Goal: Task Accomplishment & Management: Use online tool/utility

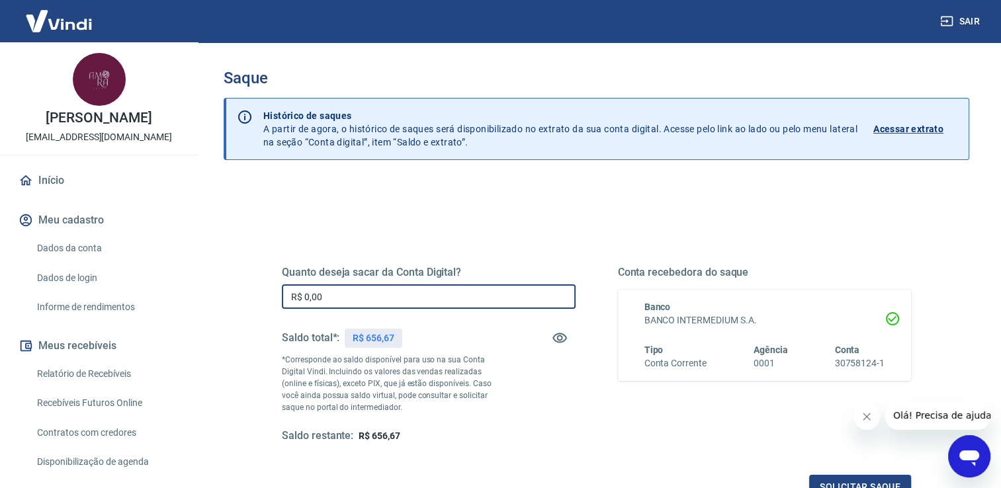
click at [470, 286] on input "R$ 0,00" at bounding box center [429, 296] width 294 height 24
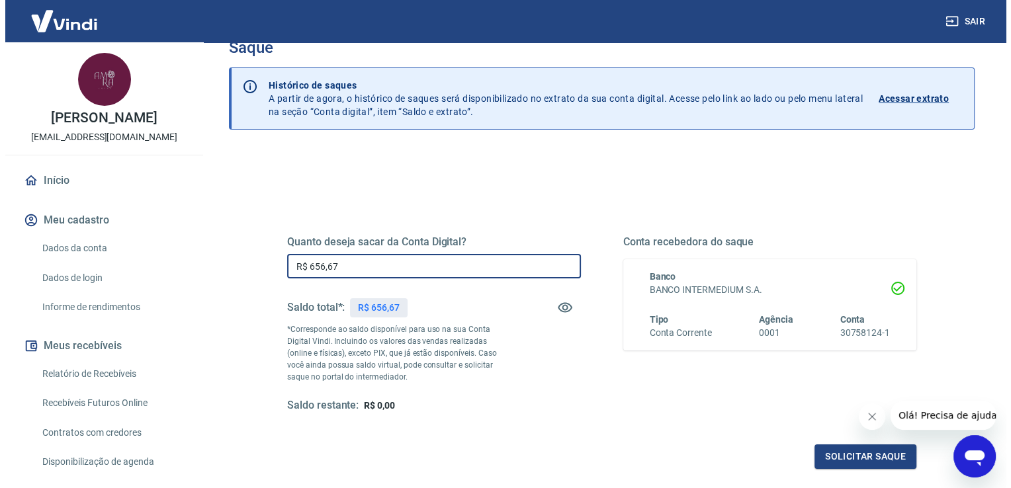
scroll to position [66, 0]
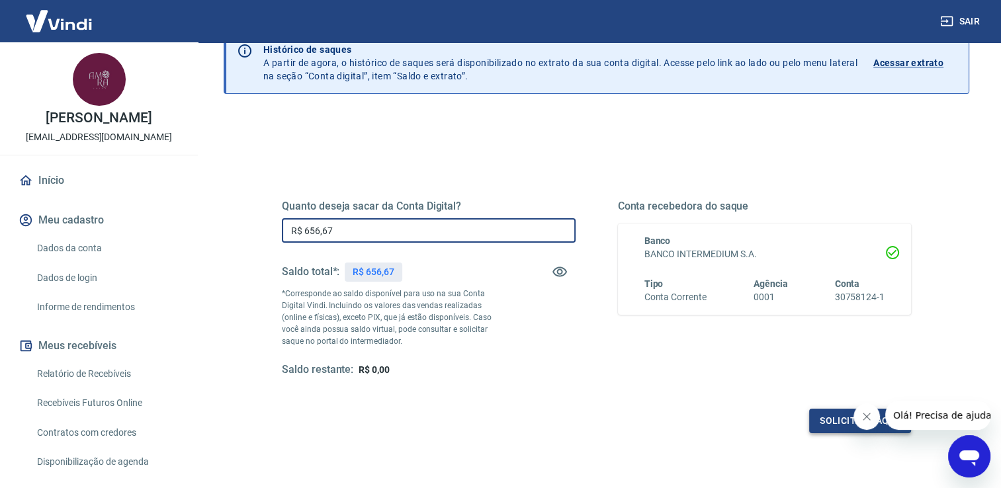
type input "R$ 656,67"
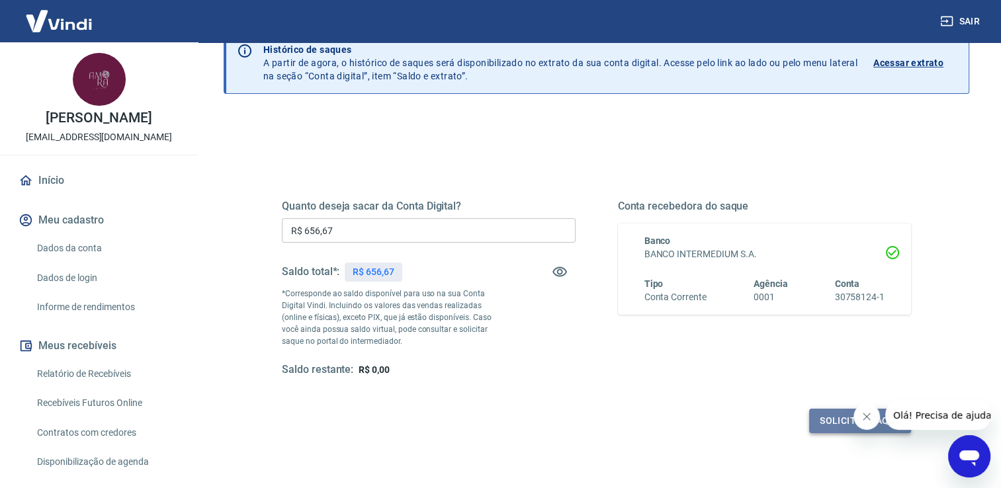
click at [814, 414] on button "Solicitar saque" at bounding box center [860, 421] width 102 height 24
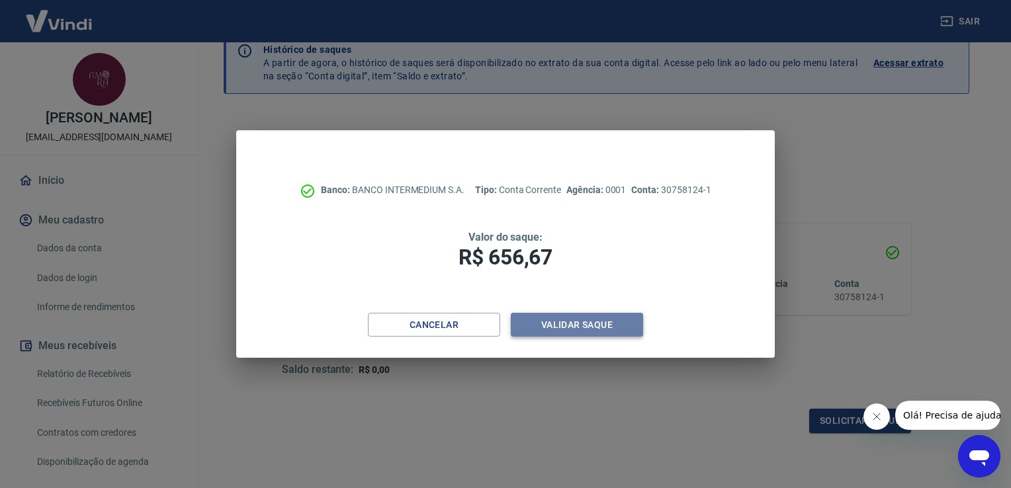
click at [547, 321] on button "Validar saque" at bounding box center [577, 325] width 132 height 24
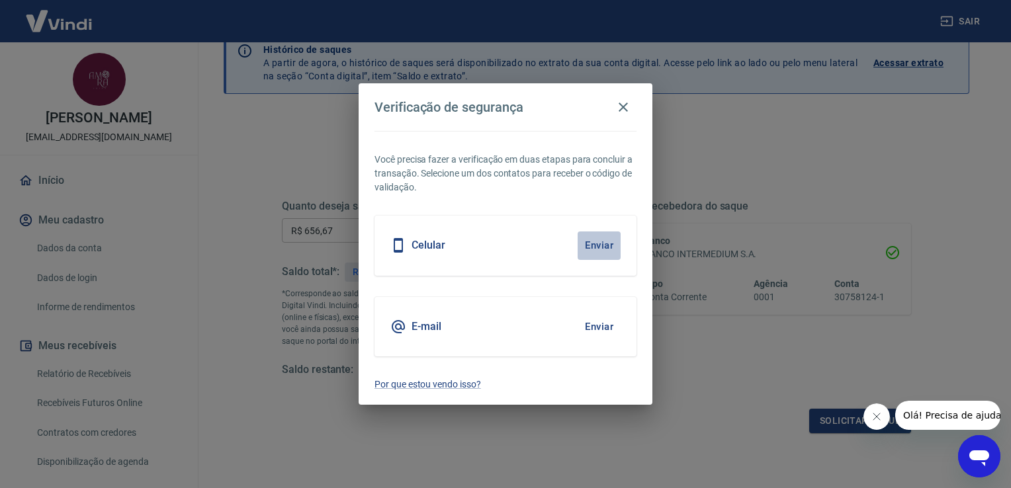
click at [595, 243] on button "Enviar" at bounding box center [598, 245] width 43 height 28
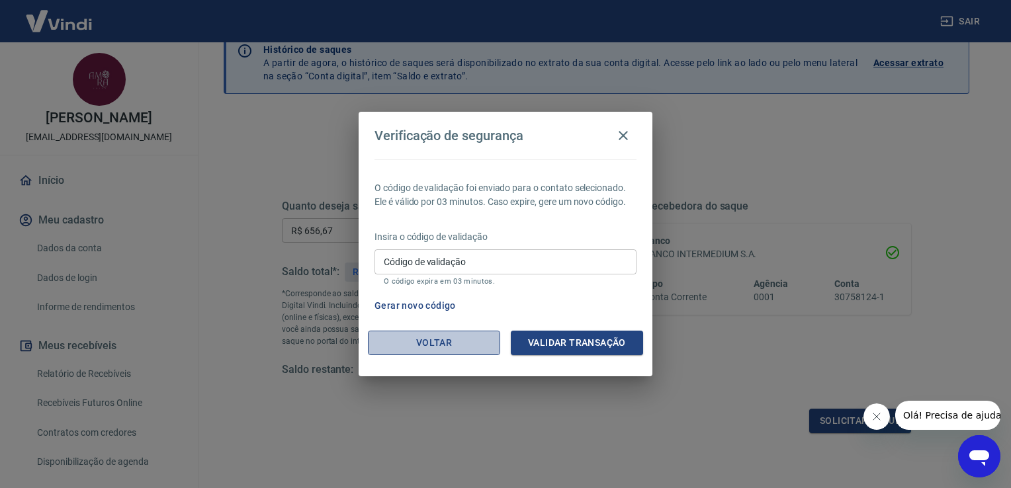
click at [423, 344] on button "Voltar" at bounding box center [434, 343] width 132 height 24
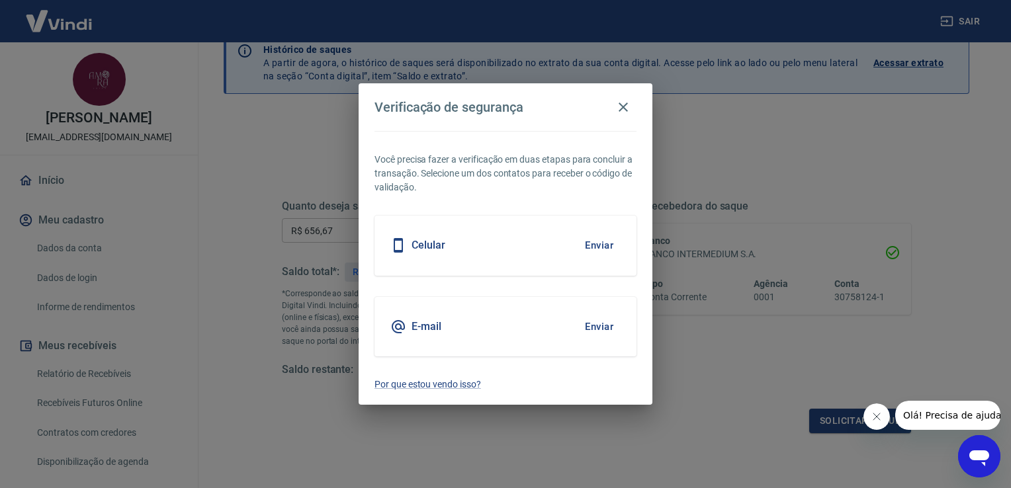
click at [587, 325] on button "Enviar" at bounding box center [598, 327] width 43 height 28
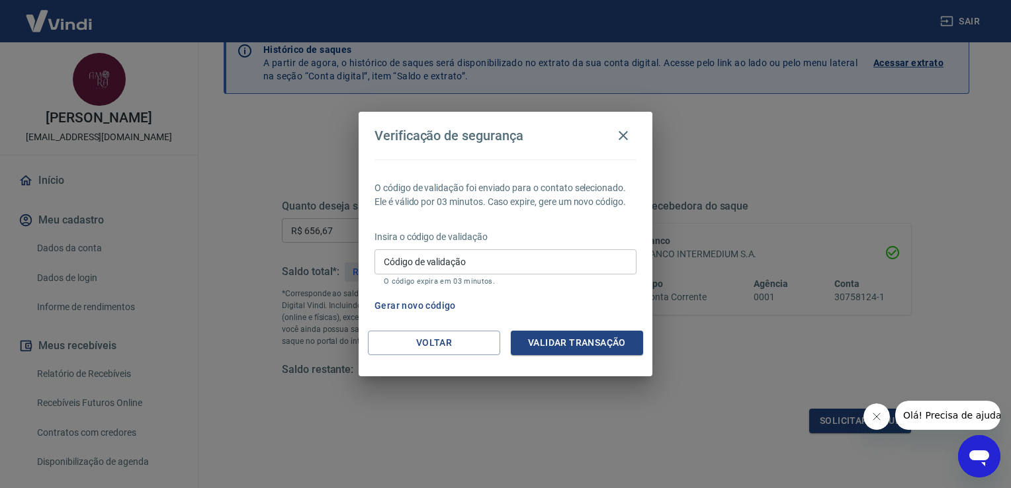
click at [501, 259] on input "Código de validação" at bounding box center [505, 261] width 262 height 24
type input "425175"
click at [536, 331] on button "Validar transação" at bounding box center [577, 343] width 132 height 24
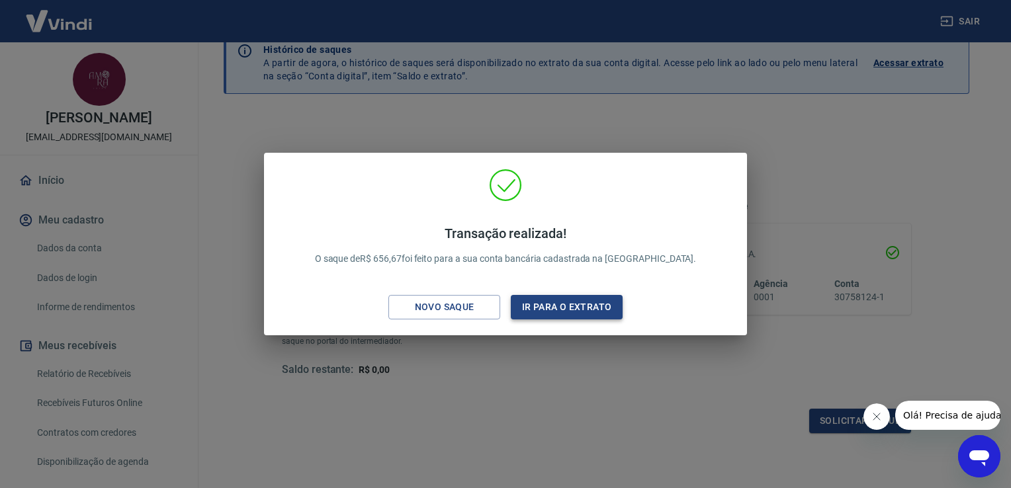
click at [530, 314] on button "Ir para o extrato" at bounding box center [567, 307] width 112 height 24
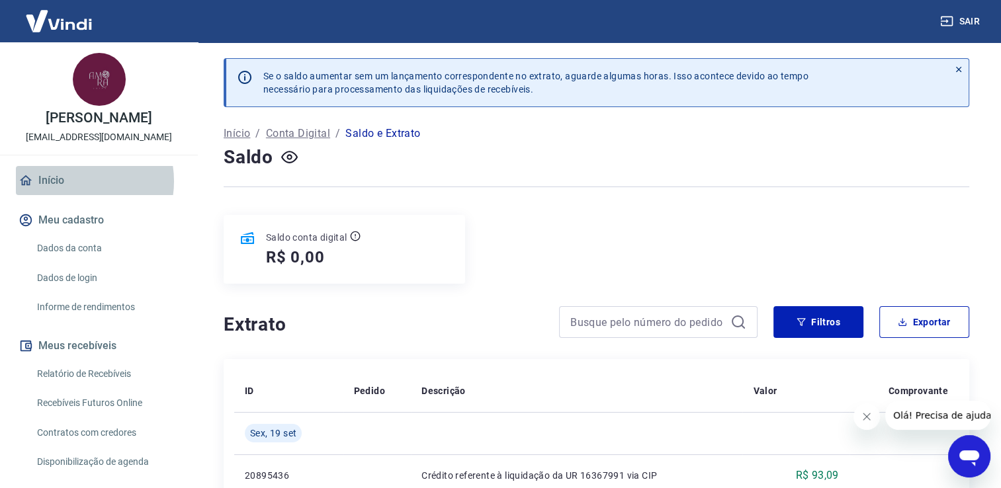
click at [72, 181] on link "Início" at bounding box center [99, 180] width 166 height 29
